Goal: Check status: Check status

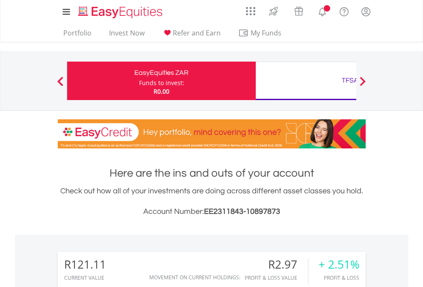
scroll to position [82, 134]
click at [139, 81] on div "Funds to invest:" at bounding box center [161, 83] width 45 height 9
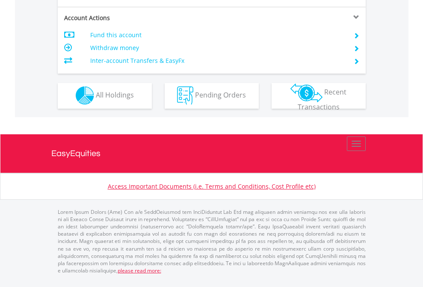
scroll to position [730, 0]
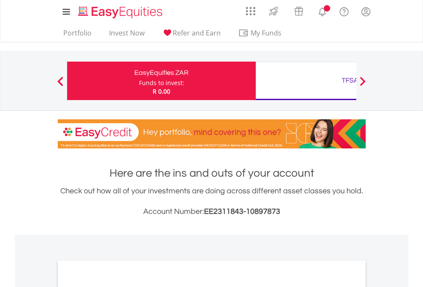
scroll to position [514, 0]
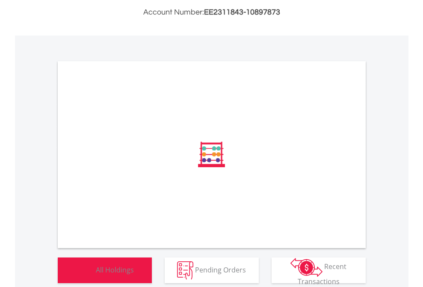
click at [96, 274] on span "All Holdings" at bounding box center [115, 269] width 38 height 9
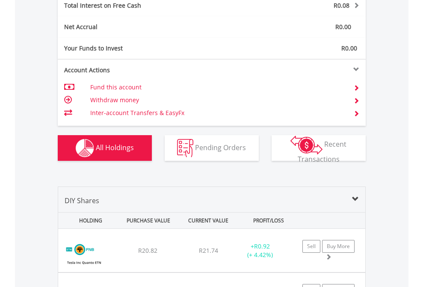
scroll to position [986, 0]
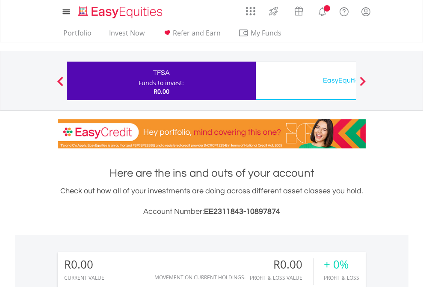
scroll to position [82, 134]
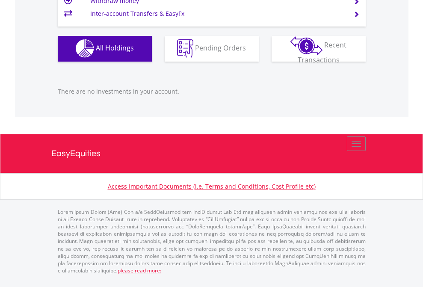
scroll to position [847, 0]
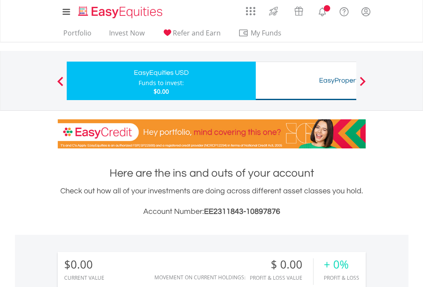
scroll to position [82, 134]
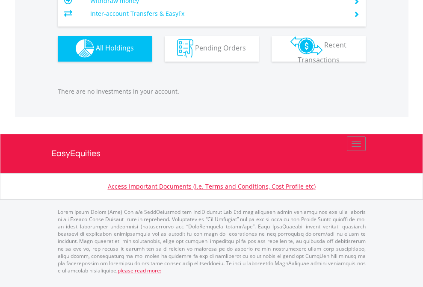
scroll to position [847, 0]
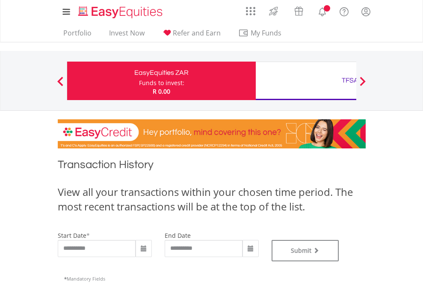
type input "**********"
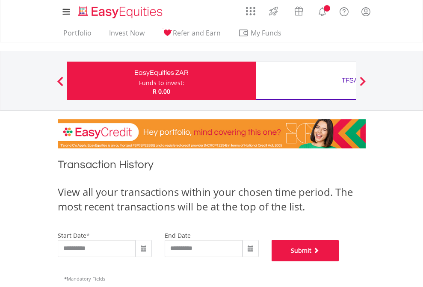
click at [339, 261] on button "Submit" at bounding box center [306, 250] width 68 height 21
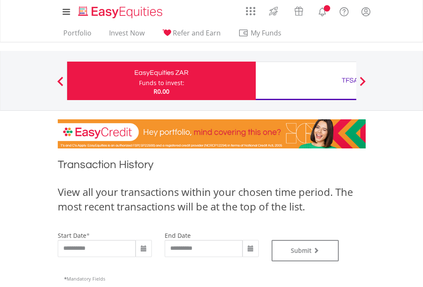
click at [306, 81] on div "TFSA" at bounding box center [350, 80] width 178 height 12
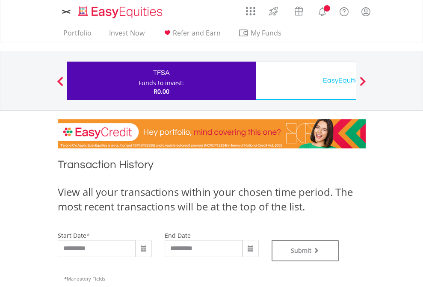
type input "**********"
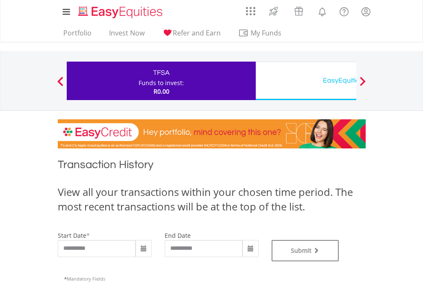
click at [306, 81] on div "EasyEquities USD" at bounding box center [350, 80] width 178 height 12
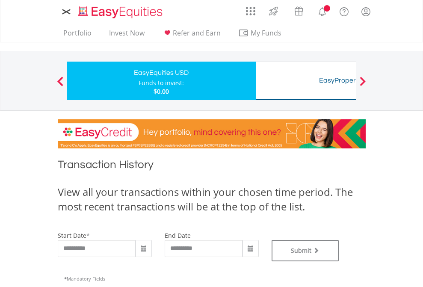
type input "**********"
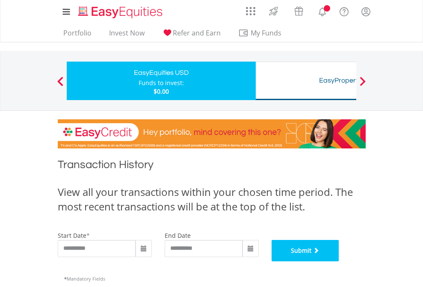
click at [339, 261] on button "Submit" at bounding box center [306, 250] width 68 height 21
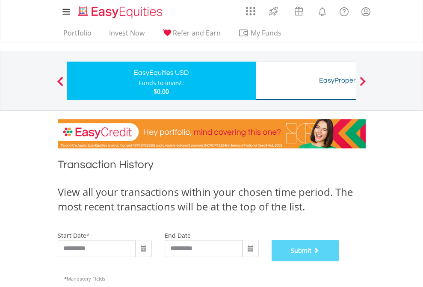
scroll to position [347, 0]
